Goal: Information Seeking & Learning: Learn about a topic

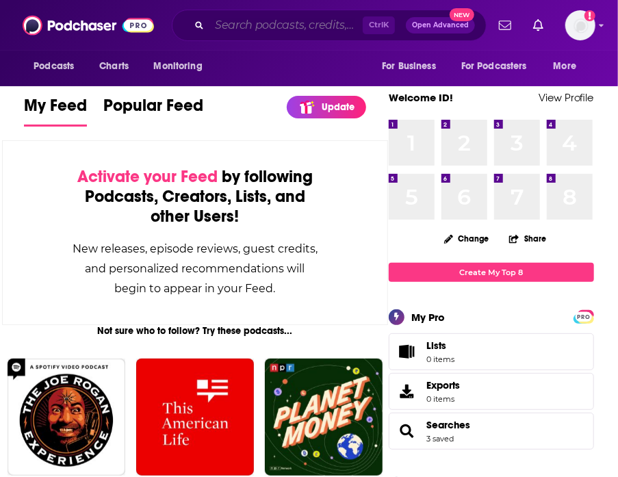
click at [268, 24] on input "Search podcasts, credits, & more..." at bounding box center [285, 25] width 153 height 22
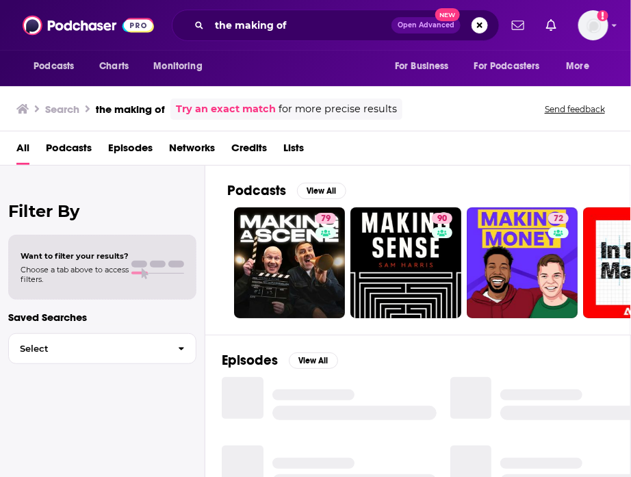
click at [80, 142] on span "Podcasts" at bounding box center [69, 151] width 46 height 28
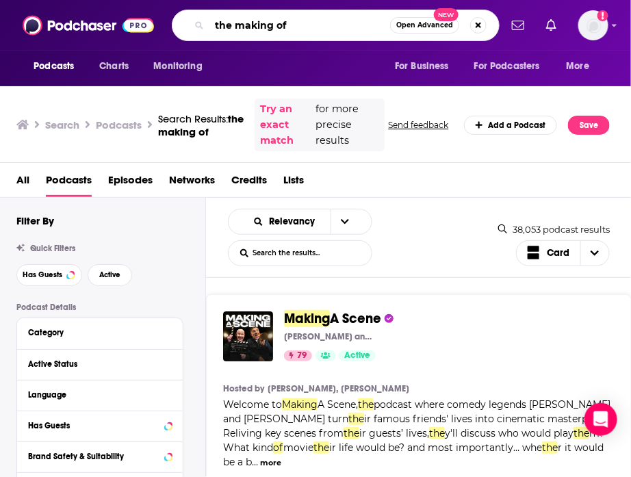
click at [300, 32] on input "the making of" at bounding box center [299, 25] width 181 height 22
type input ""the making of""
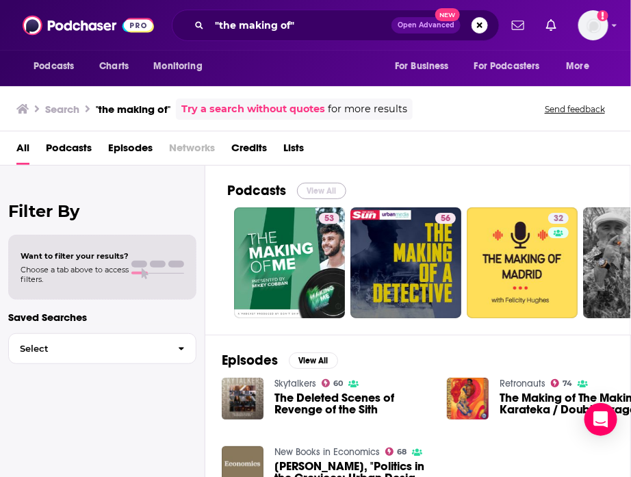
click at [321, 190] on button "View All" at bounding box center [321, 191] width 49 height 16
